Goal: Information Seeking & Learning: Find contact information

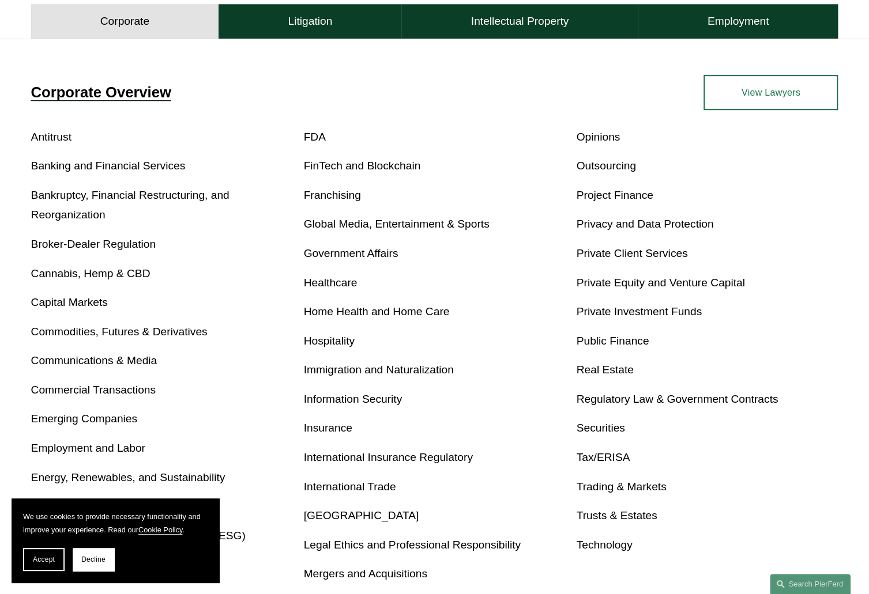
scroll to position [461, 0]
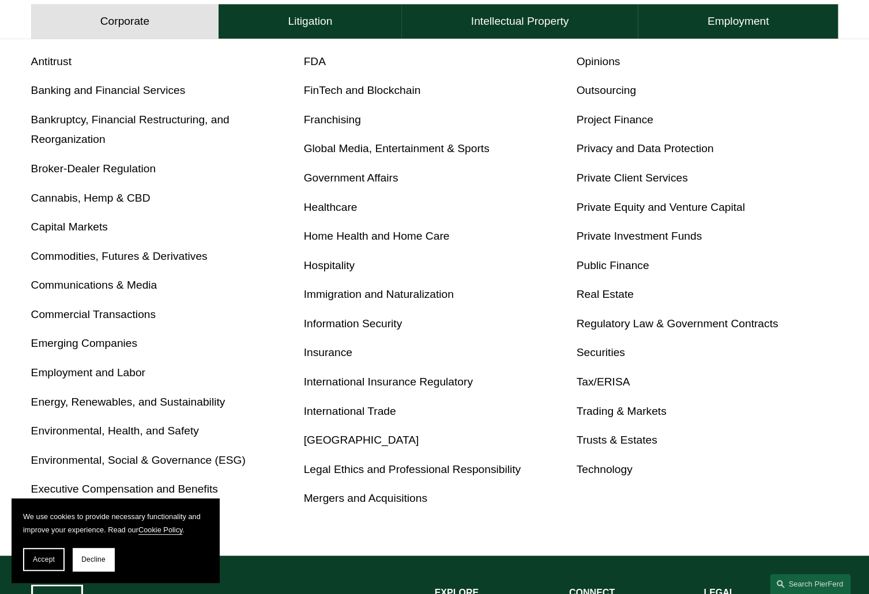
click at [632, 297] on link "Real Estate" at bounding box center [604, 294] width 57 height 12
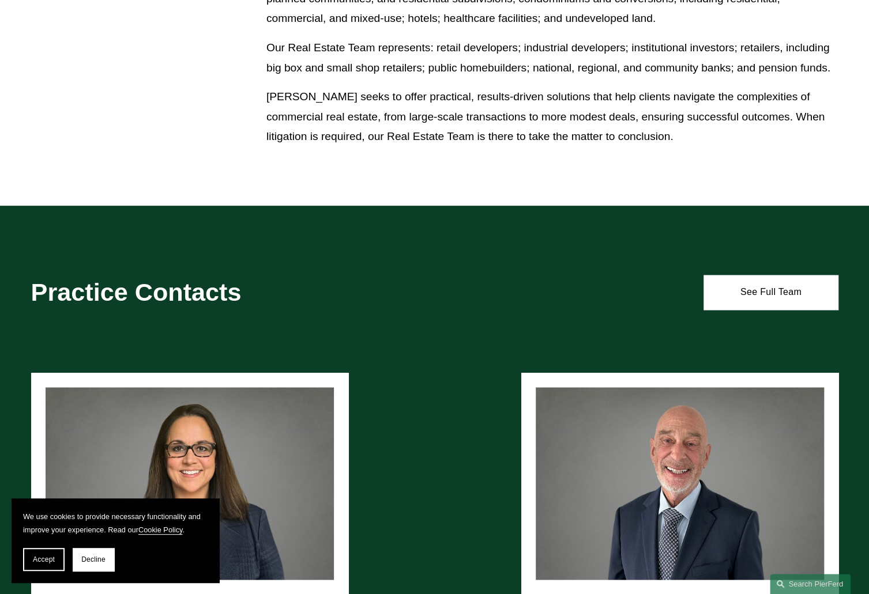
scroll to position [1038, 0]
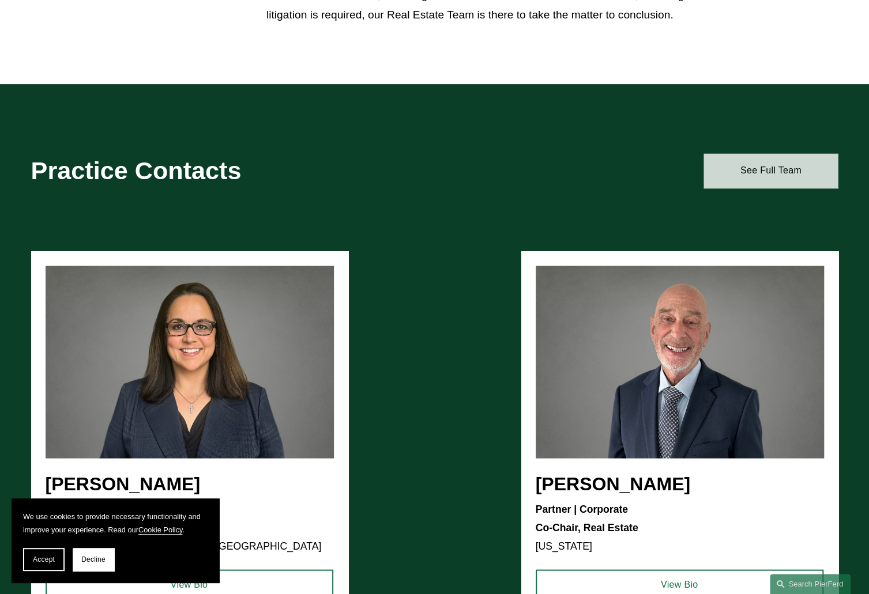
click at [738, 183] on link "See Full Team" at bounding box center [770, 170] width 134 height 35
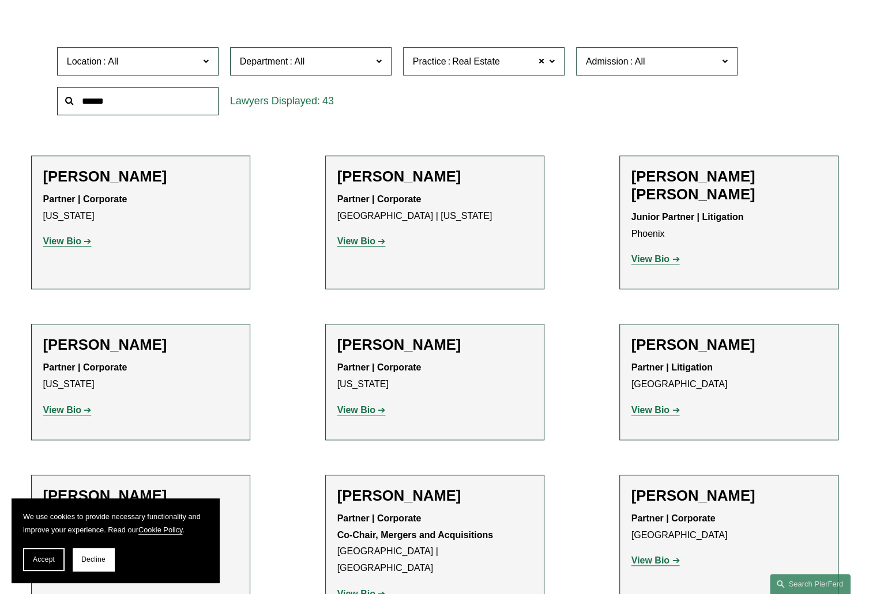
scroll to position [231, 0]
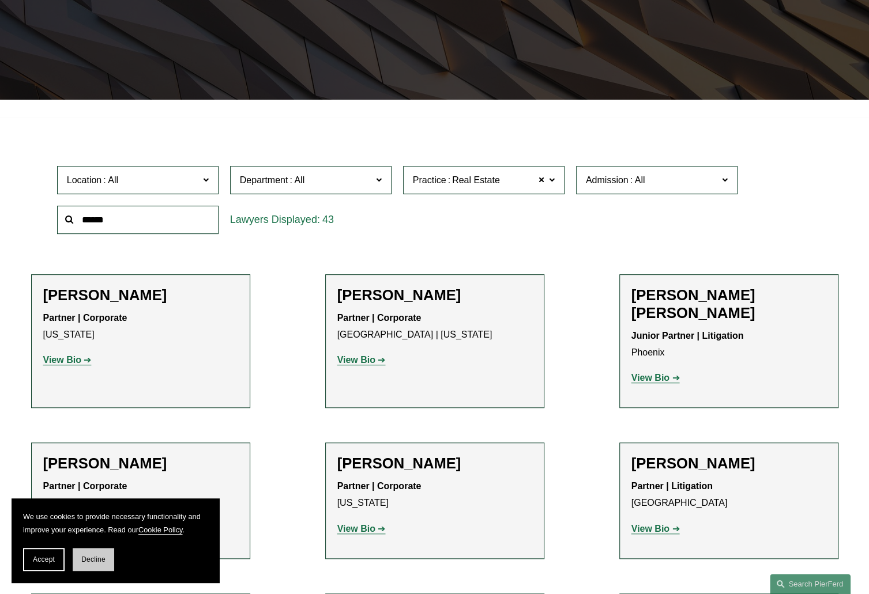
click at [93, 564] on button "Decline" at bounding box center [94, 559] width 42 height 23
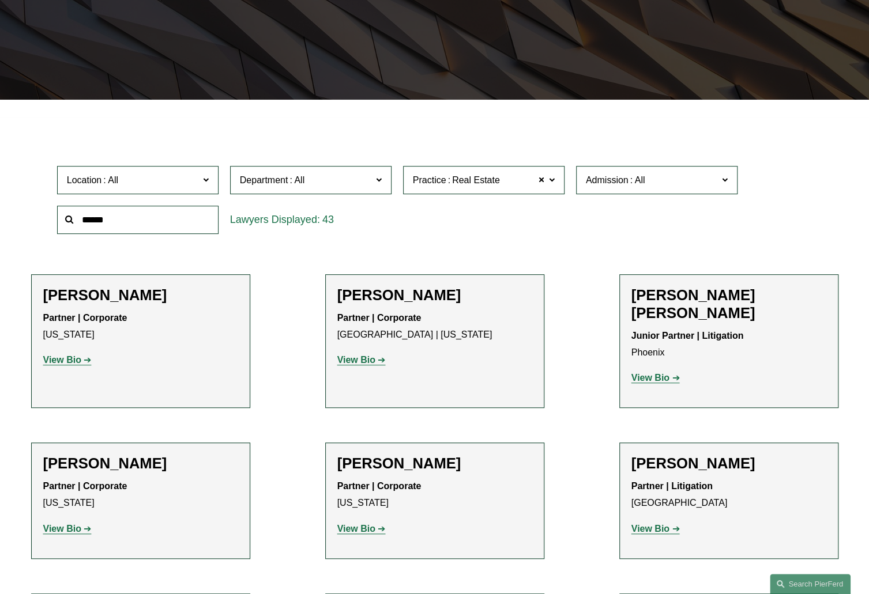
click at [182, 190] on label "Location" at bounding box center [137, 180] width 161 height 28
click at [379, 182] on span at bounding box center [378, 179] width 6 height 15
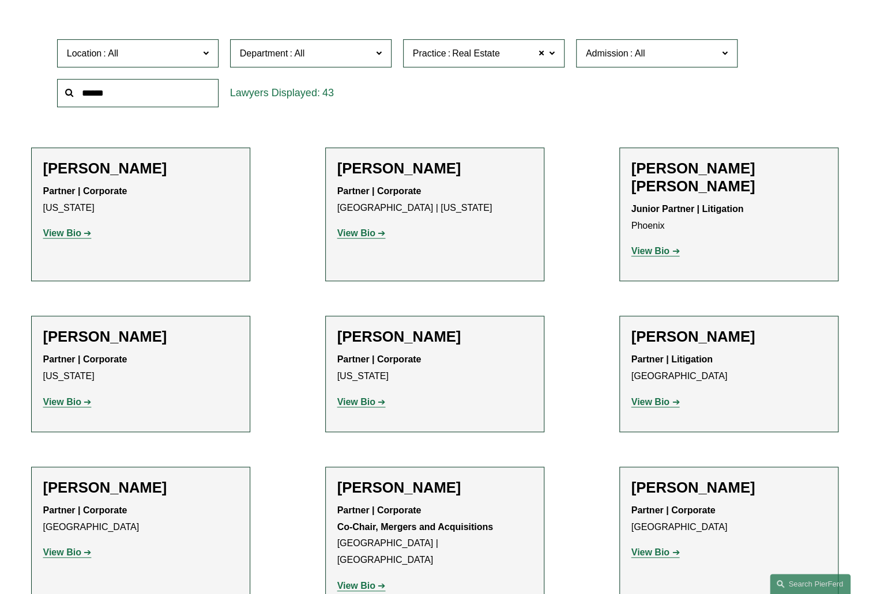
scroll to position [404, 0]
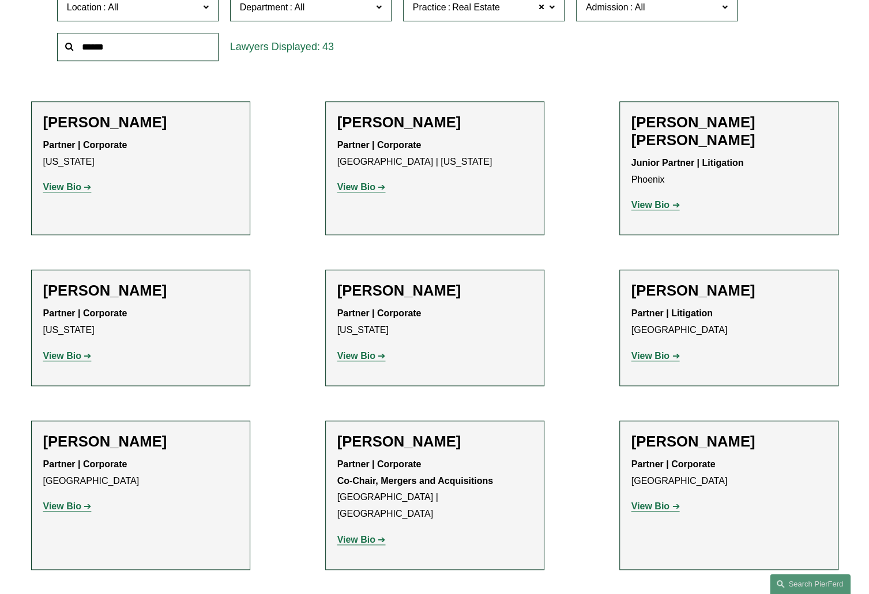
click at [382, 11] on label "Department" at bounding box center [310, 7] width 161 height 28
click at [0, 0] on link "Palo Alto" at bounding box center [0, 0] width 0 height 0
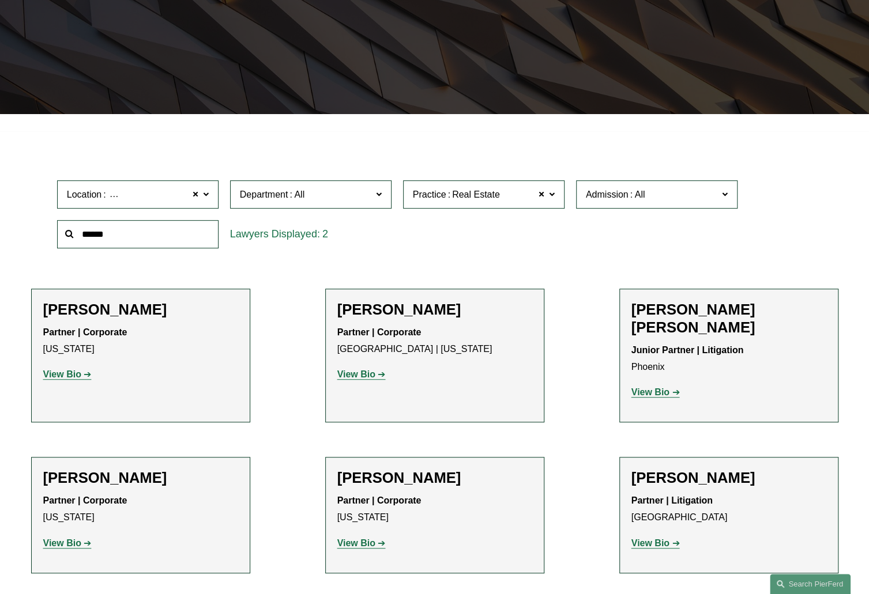
scroll to position [213, 0]
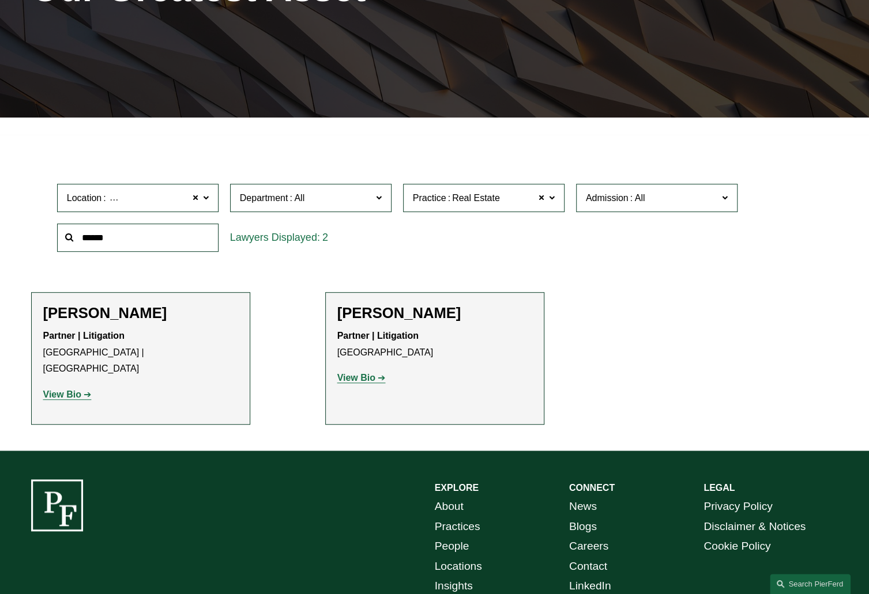
click at [104, 313] on h2 "Drew Lanphere" at bounding box center [140, 313] width 195 height 18
click at [66, 390] on strong "View Bio" at bounding box center [62, 395] width 38 height 10
click at [206, 200] on span at bounding box center [205, 197] width 6 height 15
click at [198, 200] on span at bounding box center [195, 198] width 7 height 15
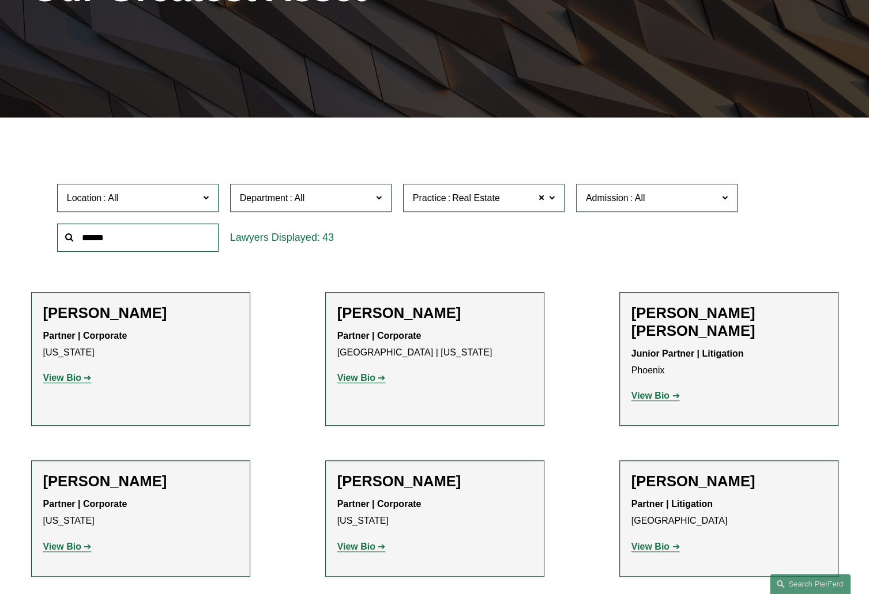
click at [206, 198] on span at bounding box center [205, 197] width 6 height 15
click at [329, 239] on span "43" at bounding box center [328, 238] width 12 height 12
click at [366, 208] on label "Department" at bounding box center [310, 198] width 161 height 28
click at [0, 0] on link "Corporate" at bounding box center [0, 0] width 0 height 0
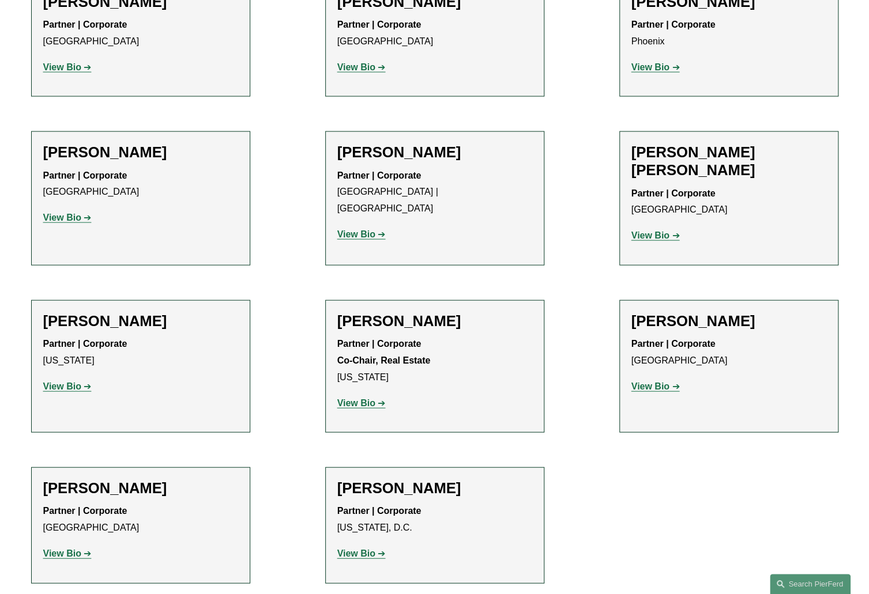
scroll to position [1308, 0]
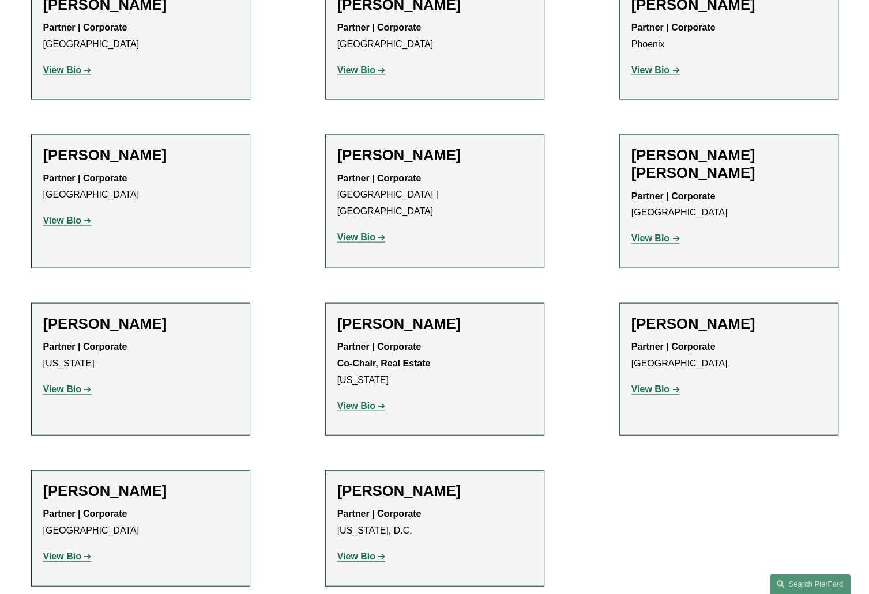
click at [676, 146] on h2 "David Eric Reid" at bounding box center [728, 164] width 195 height 36
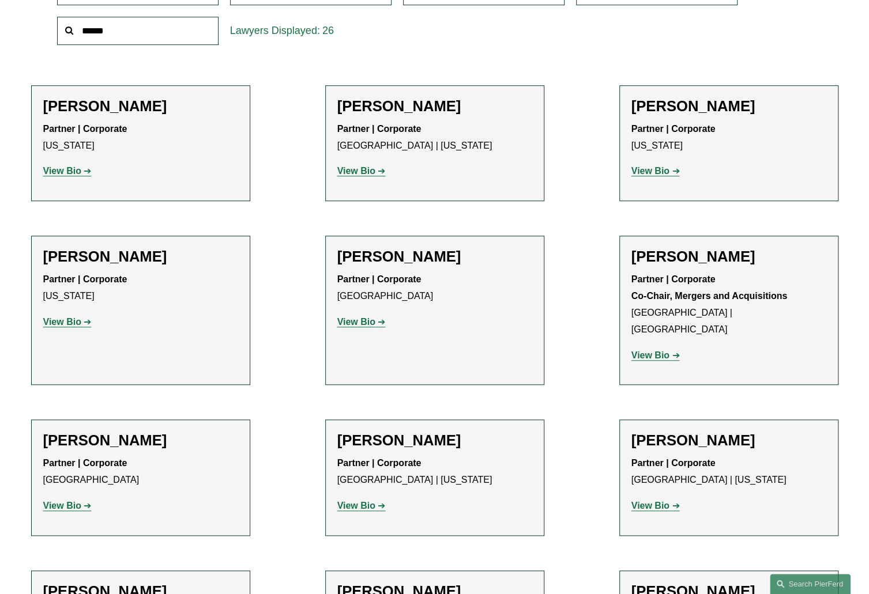
scroll to position [213, 0]
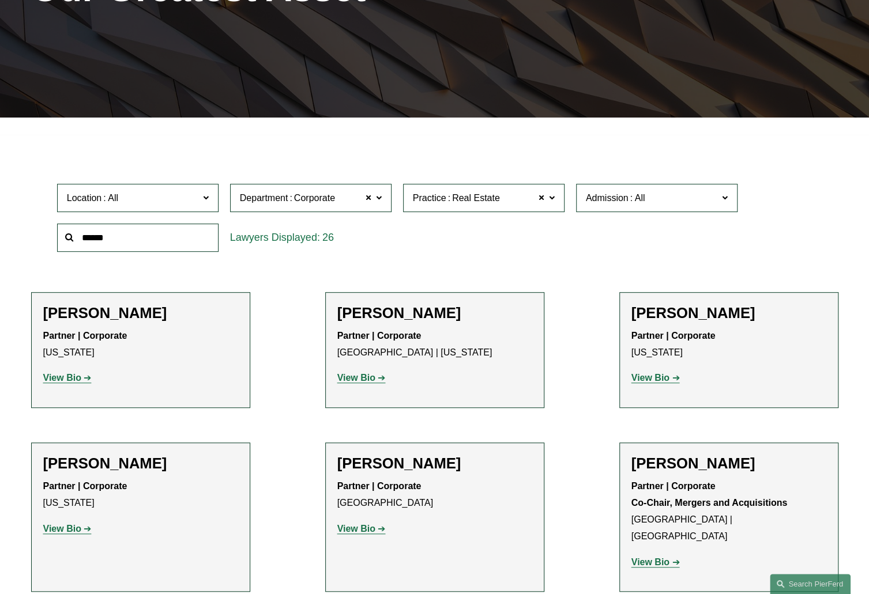
click at [110, 311] on h2 "Cathleen Allen" at bounding box center [140, 313] width 195 height 18
click at [74, 381] on strong "View Bio" at bounding box center [62, 378] width 38 height 10
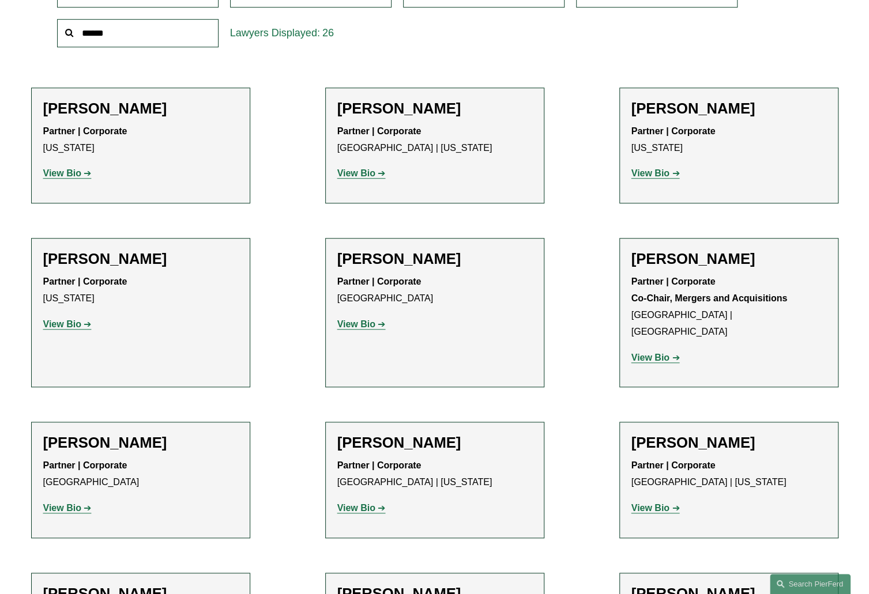
scroll to position [443, 0]
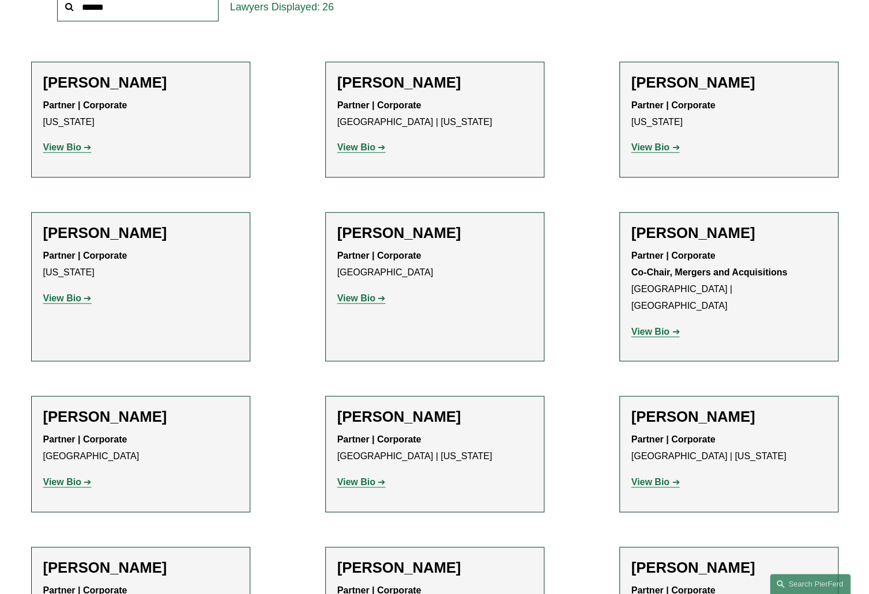
click at [378, 301] on link "View Bio" at bounding box center [361, 298] width 48 height 10
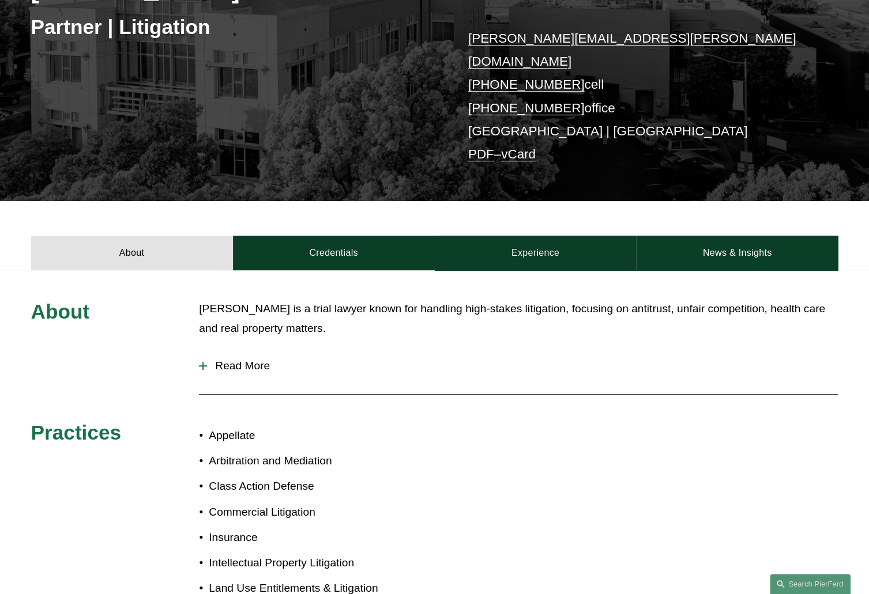
scroll to position [145, 0]
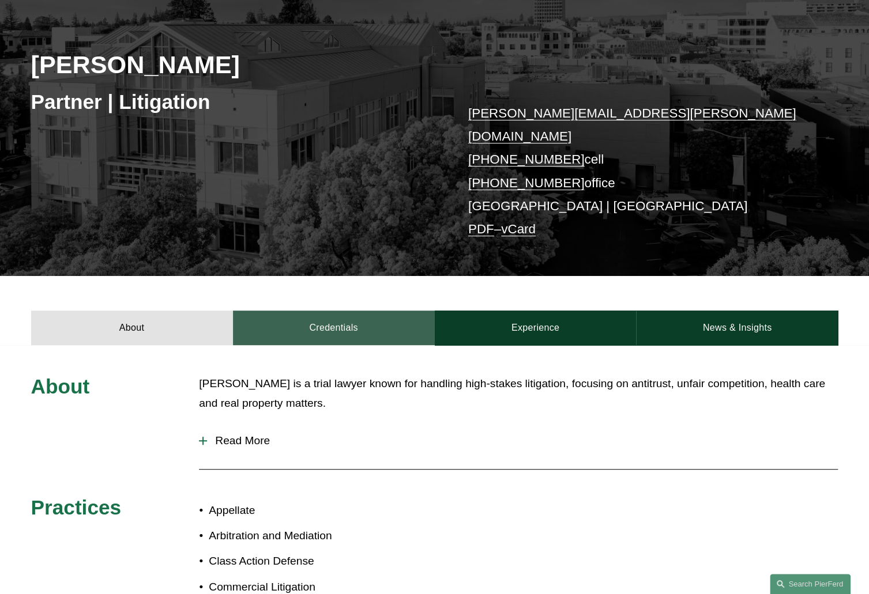
click at [348, 316] on link "Credentials" at bounding box center [334, 328] width 202 height 35
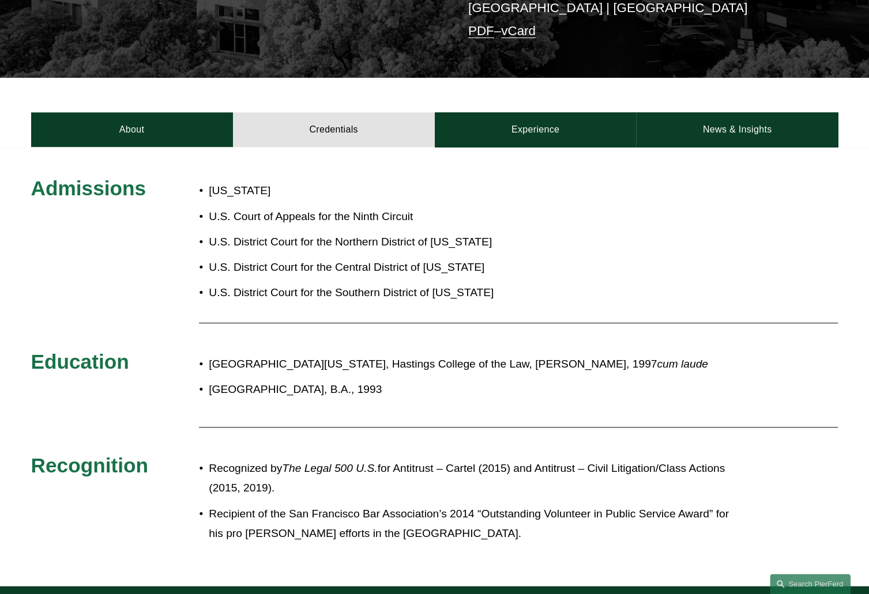
scroll to position [261, 0]
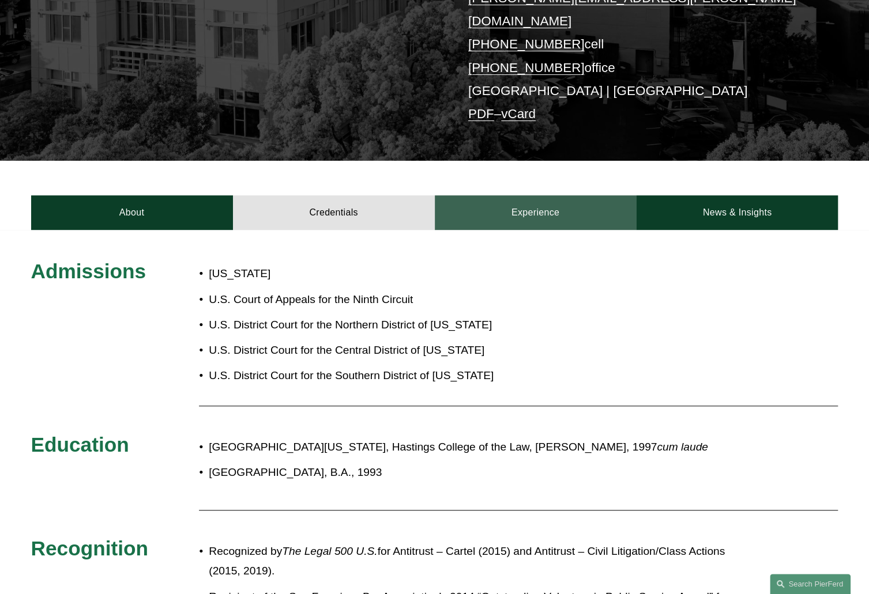
click at [566, 201] on link "Experience" at bounding box center [536, 212] width 202 height 35
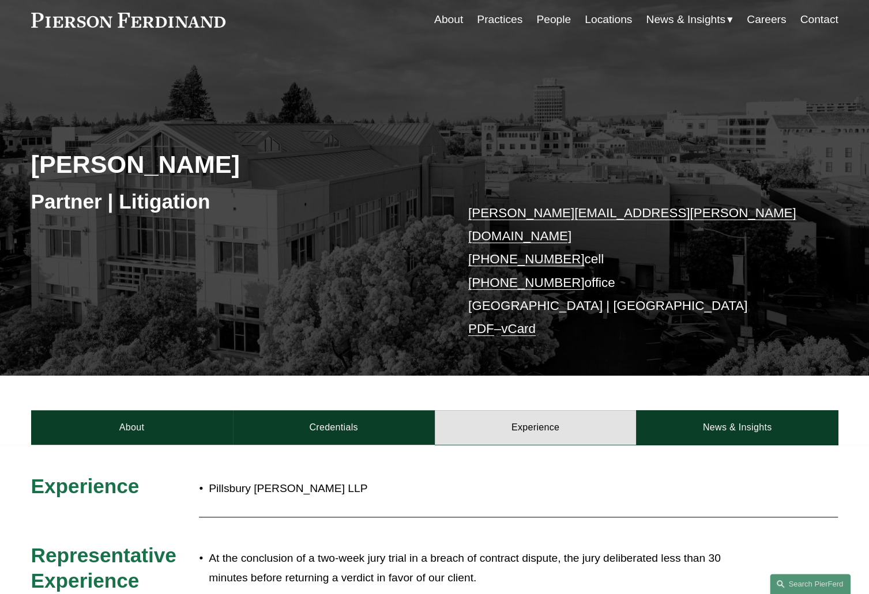
scroll to position [30, 0]
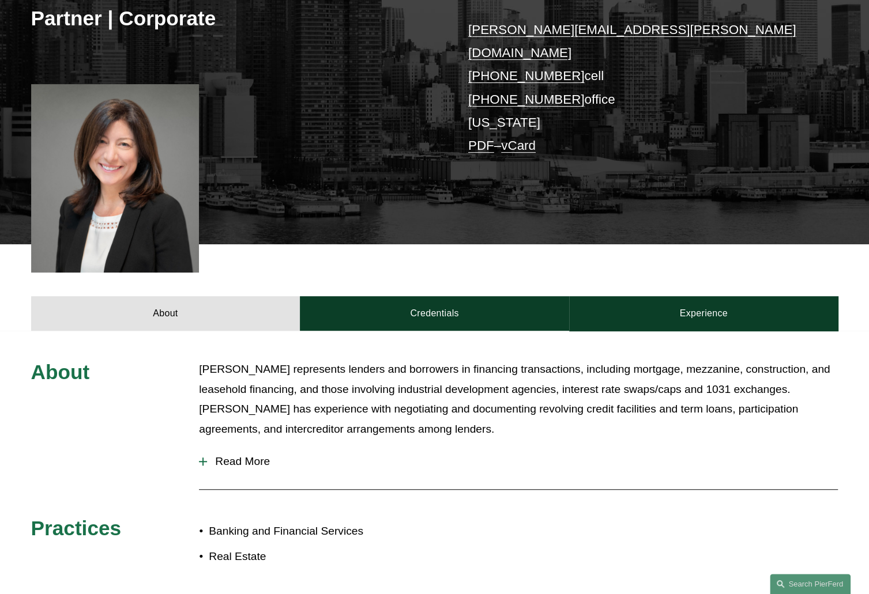
scroll to position [288, 0]
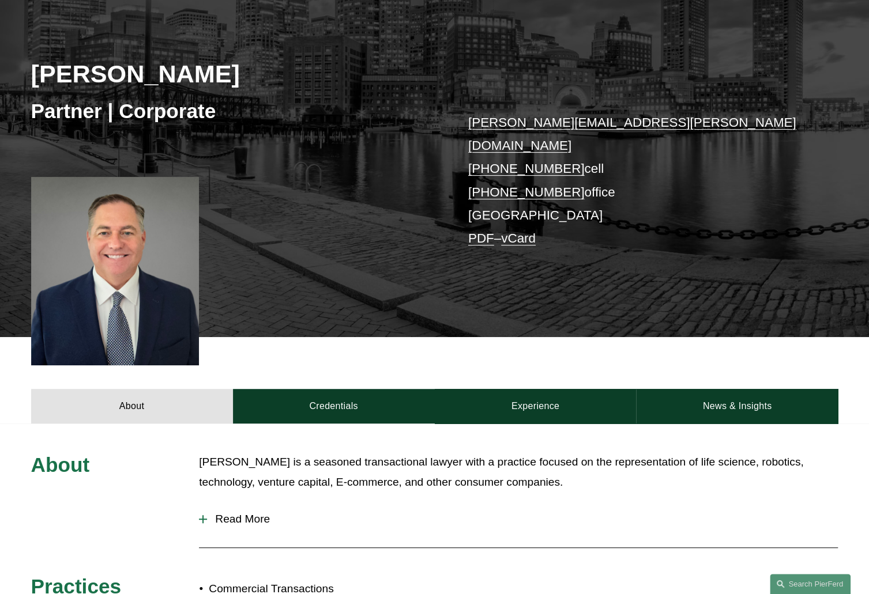
scroll to position [231, 0]
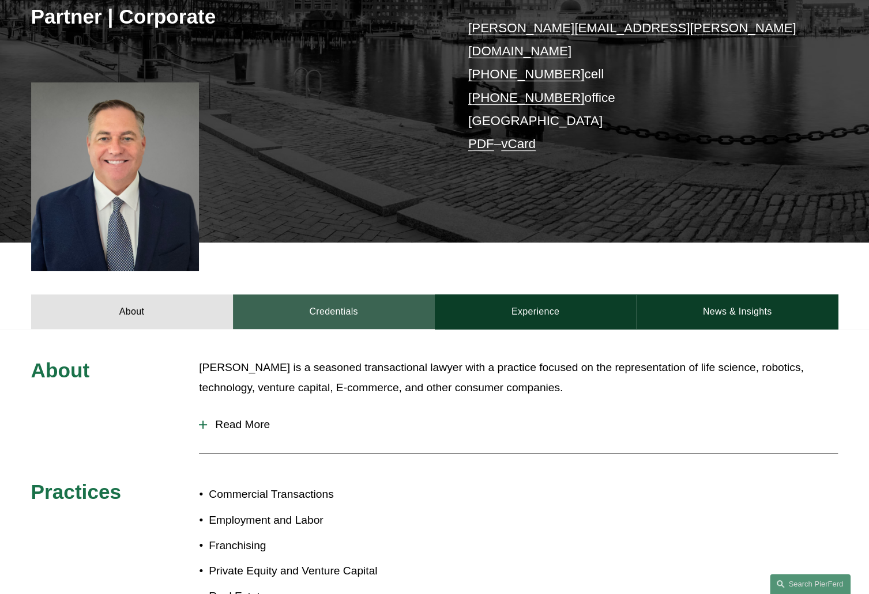
click at [380, 304] on link "Credentials" at bounding box center [334, 312] width 202 height 35
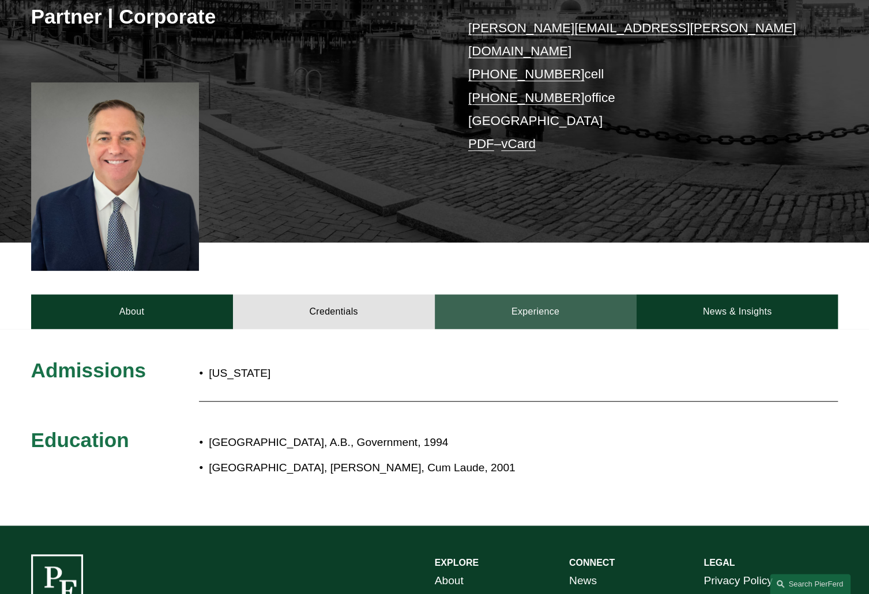
click at [513, 295] on link "Experience" at bounding box center [536, 312] width 202 height 35
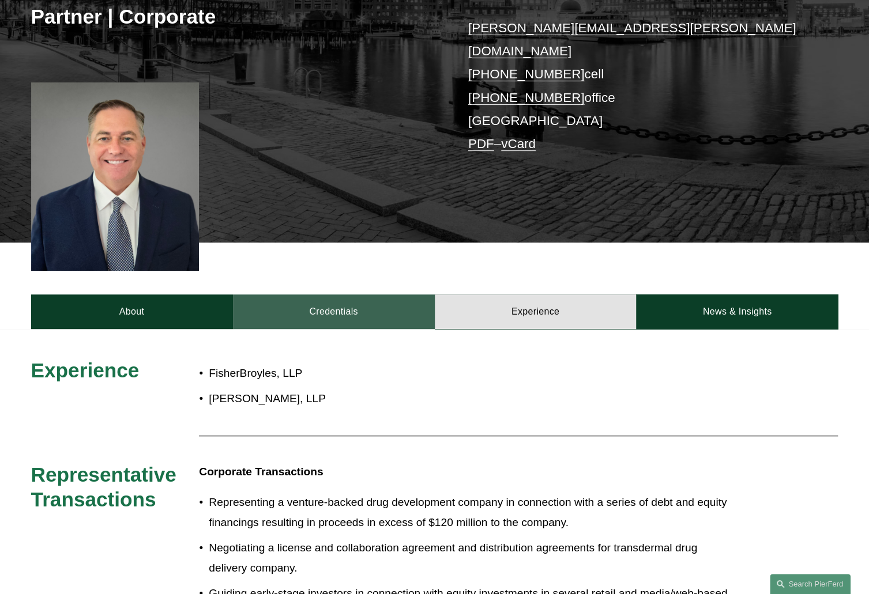
click at [312, 307] on link "Credentials" at bounding box center [334, 312] width 202 height 35
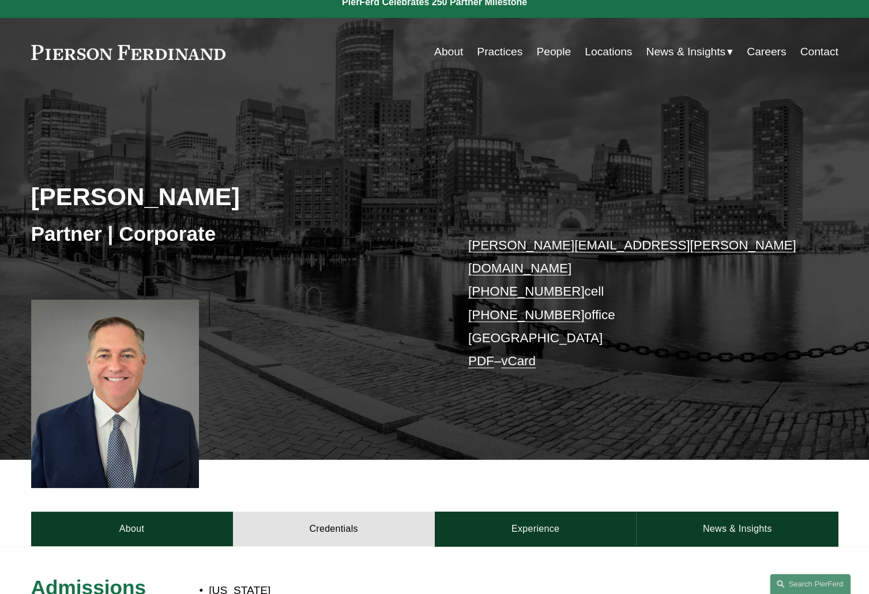
scroll to position [0, 0]
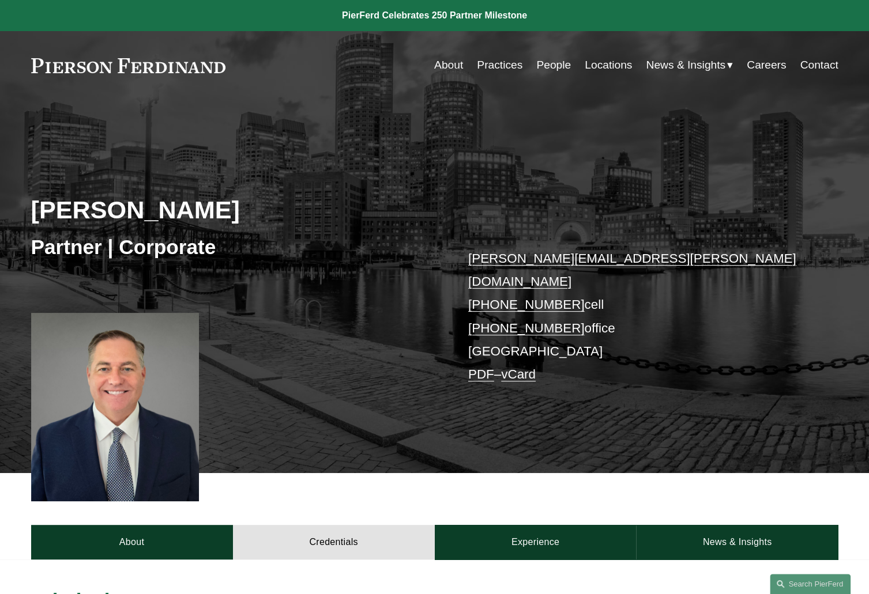
click at [586, 65] on link "Locations" at bounding box center [608, 65] width 47 height 22
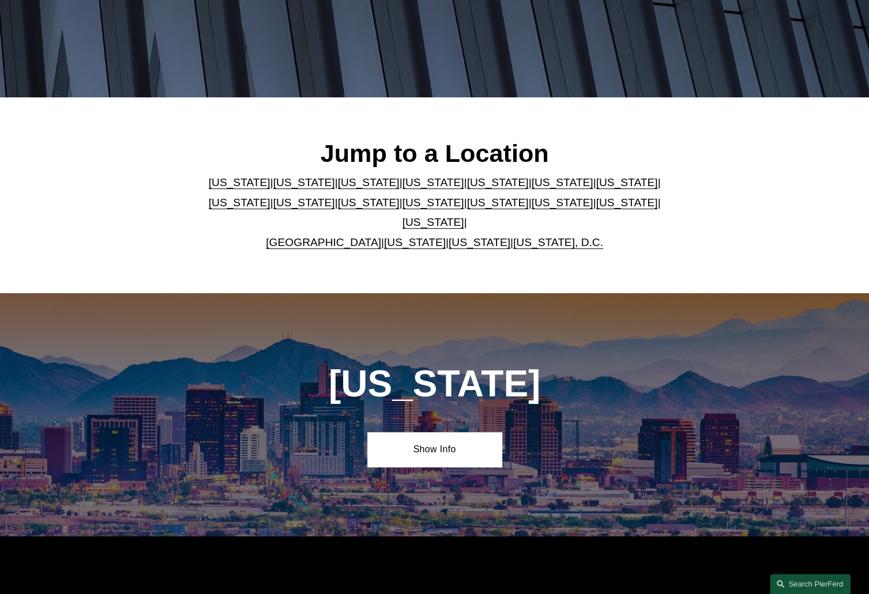
scroll to position [288, 0]
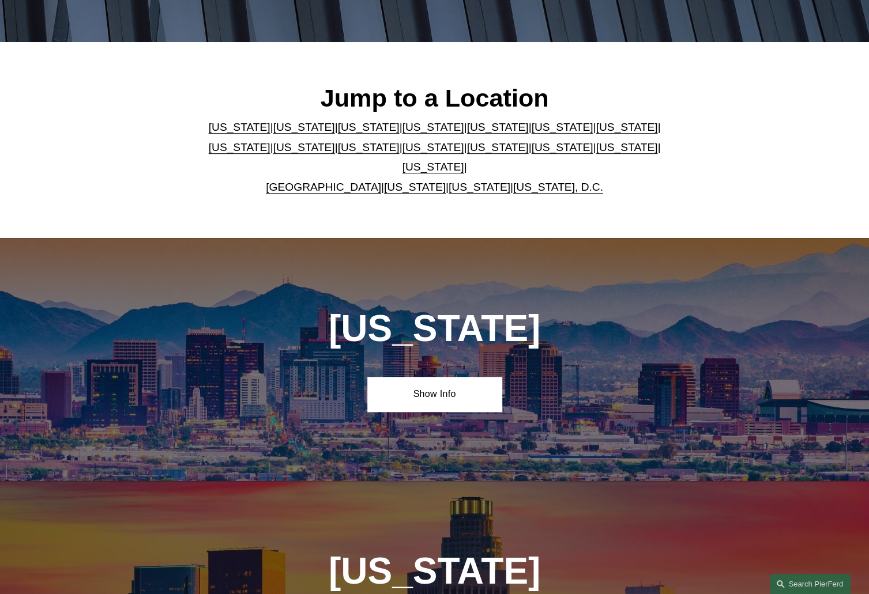
click at [285, 133] on link "[US_STATE]" at bounding box center [304, 127] width 62 height 12
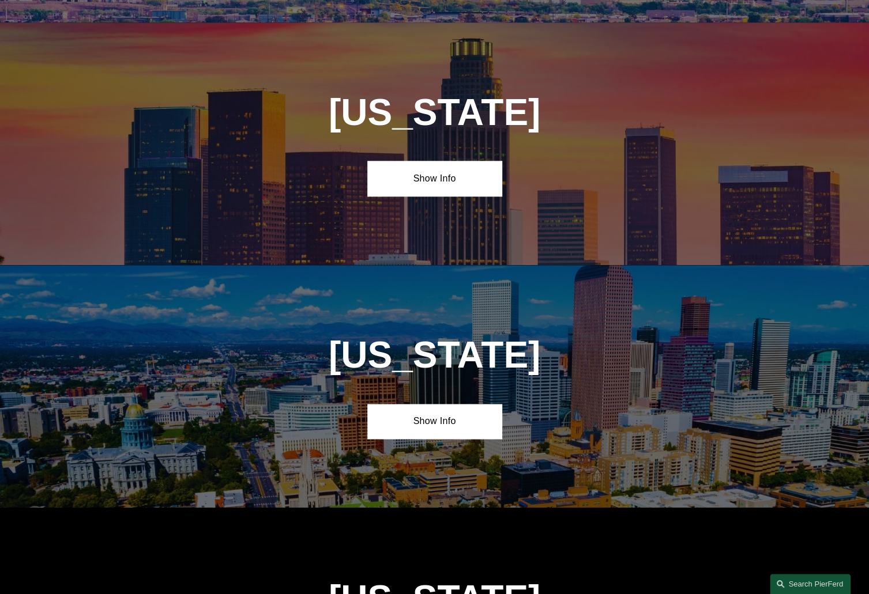
scroll to position [770, 0]
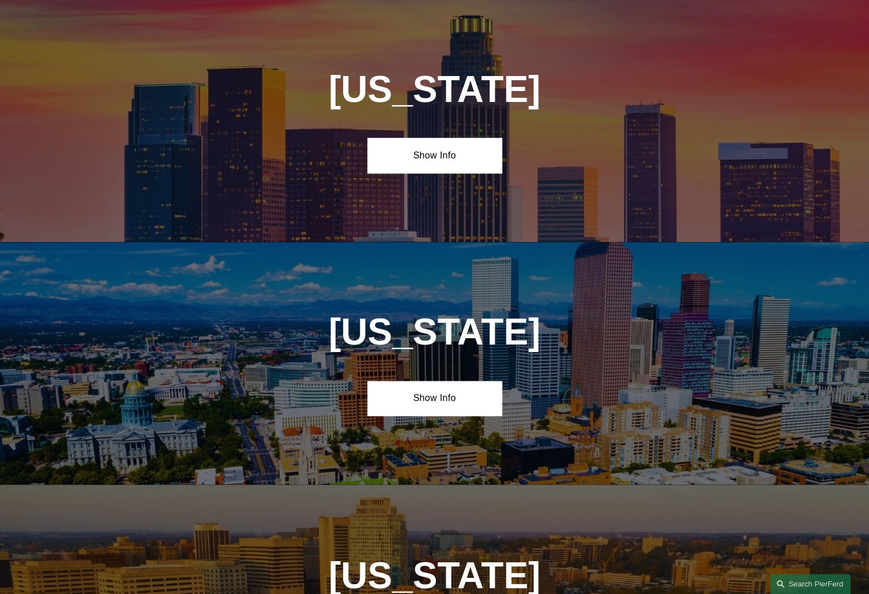
click at [427, 136] on div "[US_STATE] Show Info" at bounding box center [434, 120] width 869 height 243
click at [419, 157] on link "Show Info" at bounding box center [434, 155] width 134 height 35
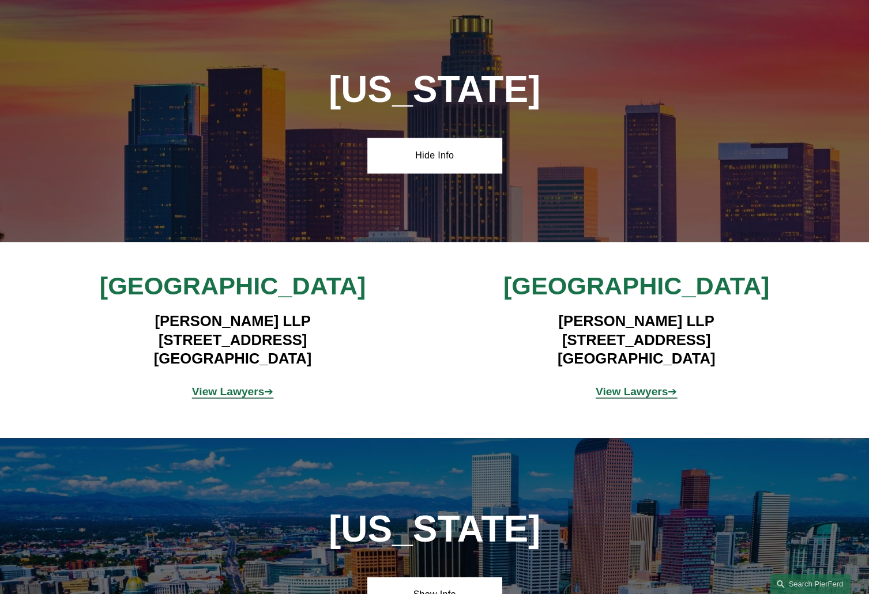
click at [624, 392] on strong "View Lawyers" at bounding box center [631, 392] width 73 height 12
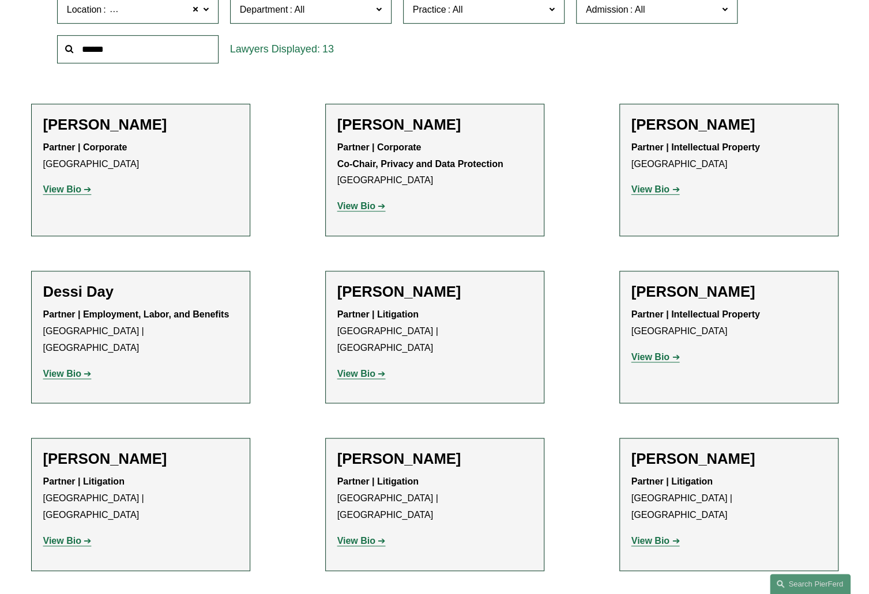
scroll to position [404, 0]
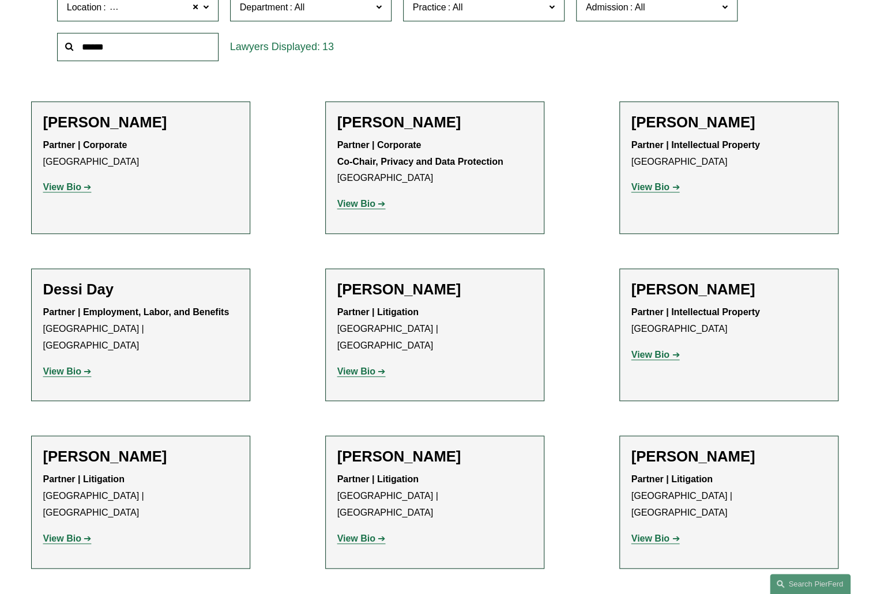
click at [103, 448] on h2 "[PERSON_NAME]" at bounding box center [140, 457] width 195 height 18
click at [74, 534] on strong "View Bio" at bounding box center [62, 539] width 38 height 10
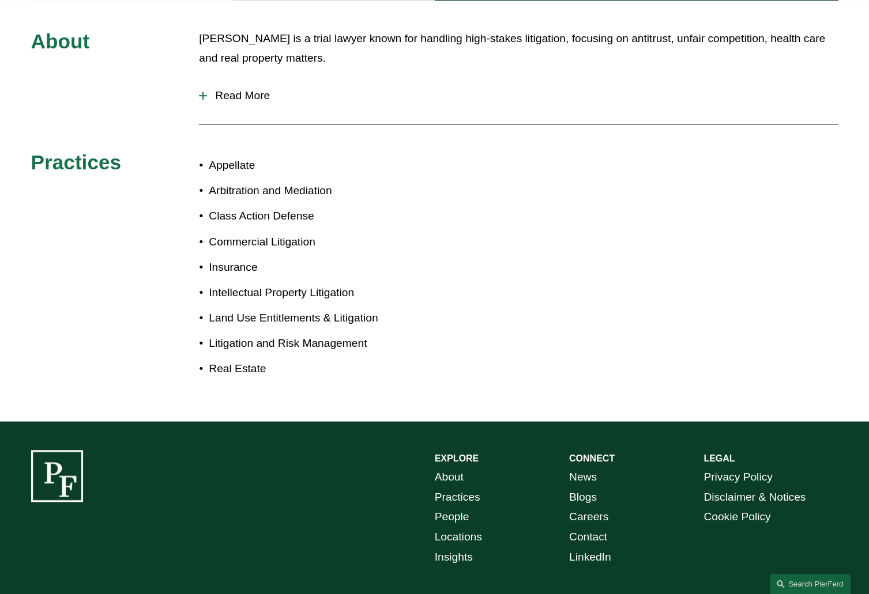
scroll to position [88, 0]
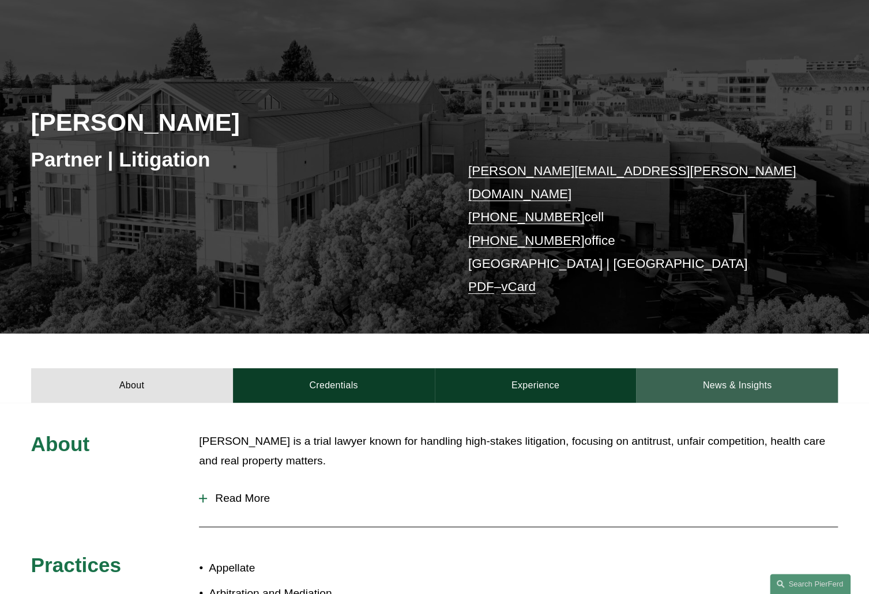
click at [706, 368] on link "News & Insights" at bounding box center [737, 385] width 202 height 35
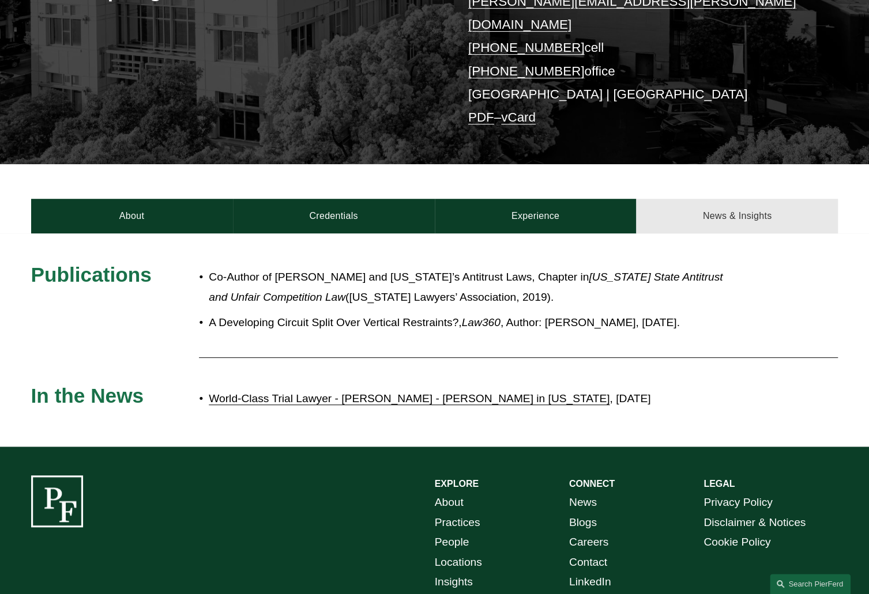
scroll to position [261, 0]
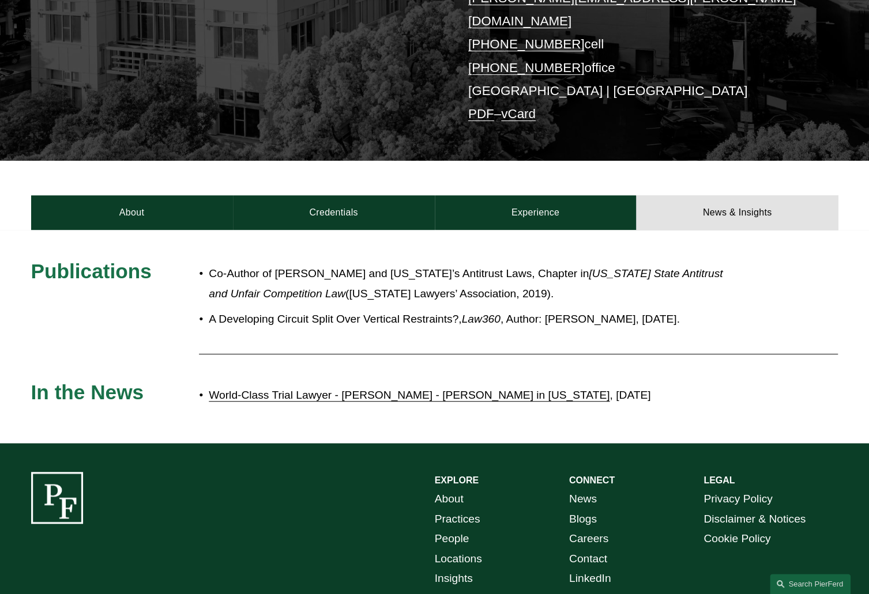
click at [563, 389] on link "World-Class Trial Lawyer - [PERSON_NAME] - [PERSON_NAME] in [US_STATE]" at bounding box center [409, 395] width 401 height 12
